Goal: Navigation & Orientation: Find specific page/section

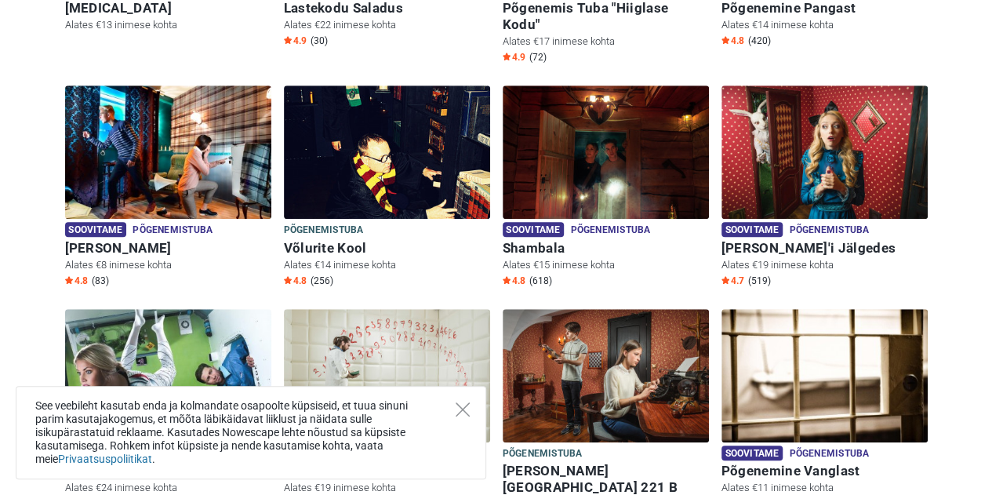
scroll to position [400, 0]
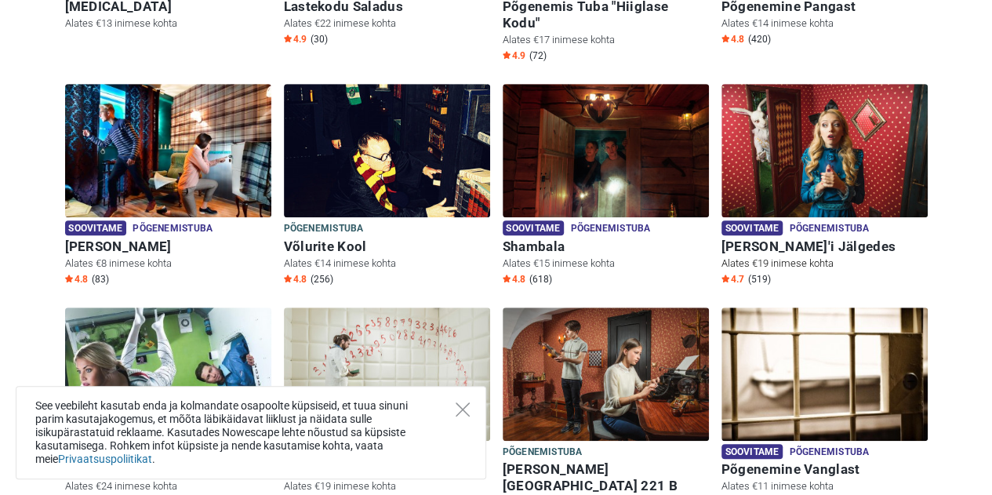
click at [795, 238] on h6 "[PERSON_NAME]'i Jälgedes" at bounding box center [825, 246] width 206 height 16
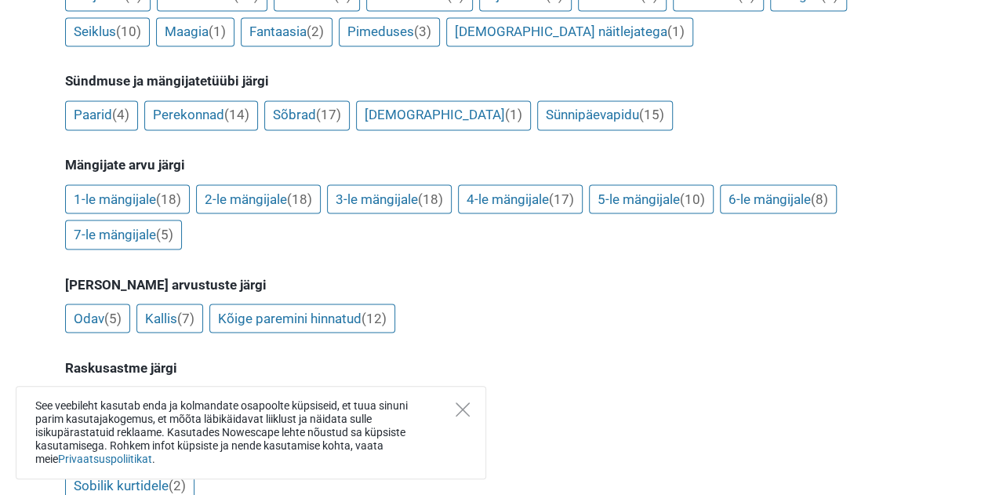
scroll to position [1304, 0]
click at [523, 184] on link "4-le mängijale (17)" at bounding box center [520, 199] width 125 height 30
click at [465, 403] on icon "Close" at bounding box center [463, 409] width 14 height 14
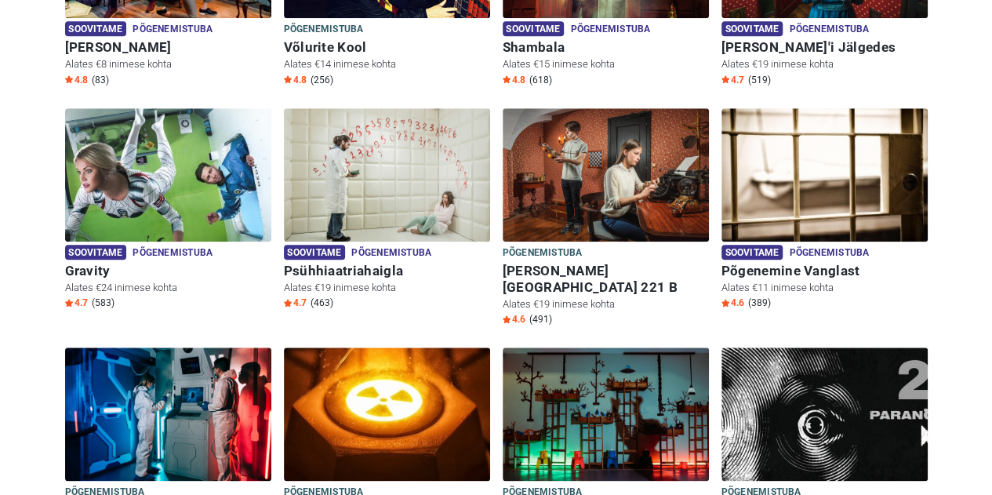
scroll to position [3637, 0]
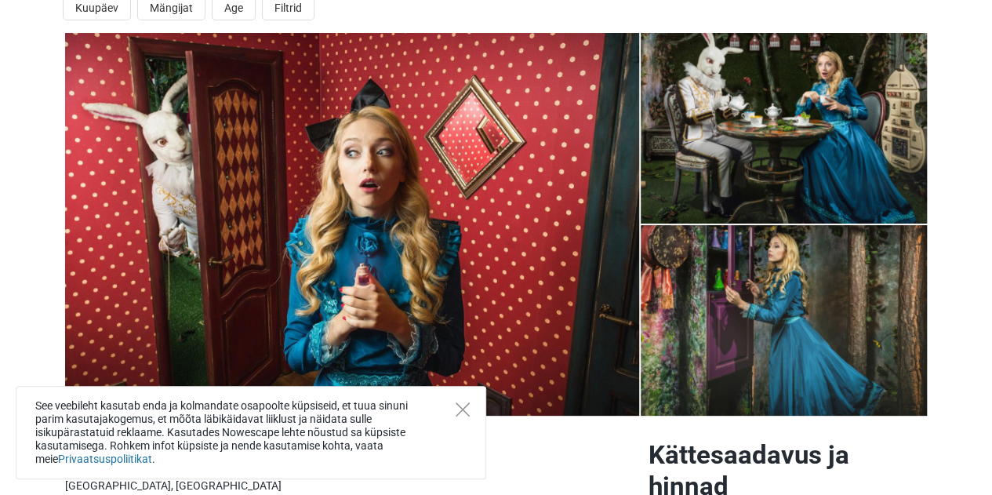
scroll to position [61, 0]
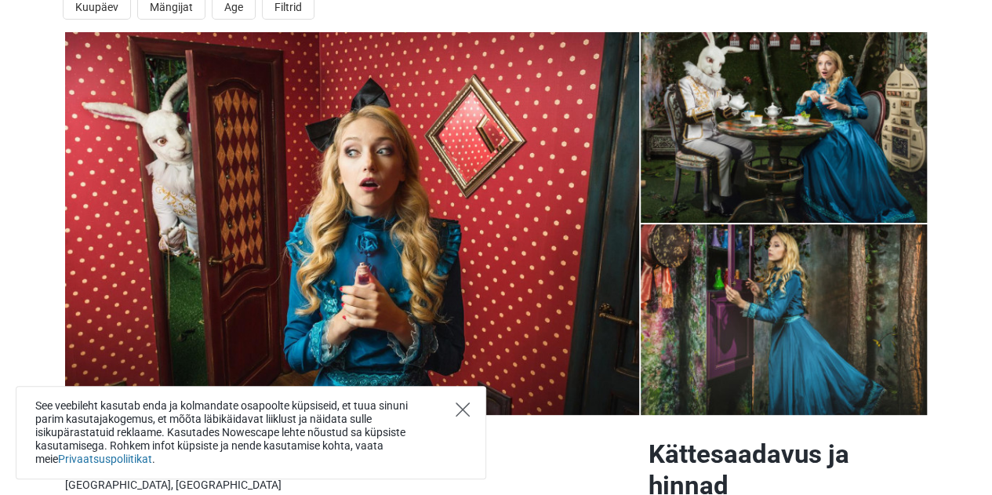
click at [459, 409] on icon "Close" at bounding box center [463, 409] width 14 height 14
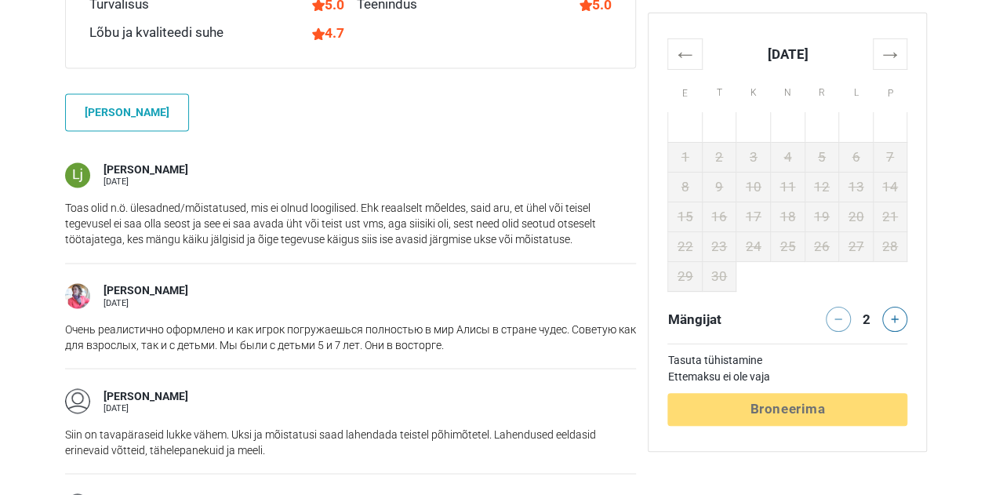
scroll to position [1193, 0]
